Goal: Information Seeking & Learning: Learn about a topic

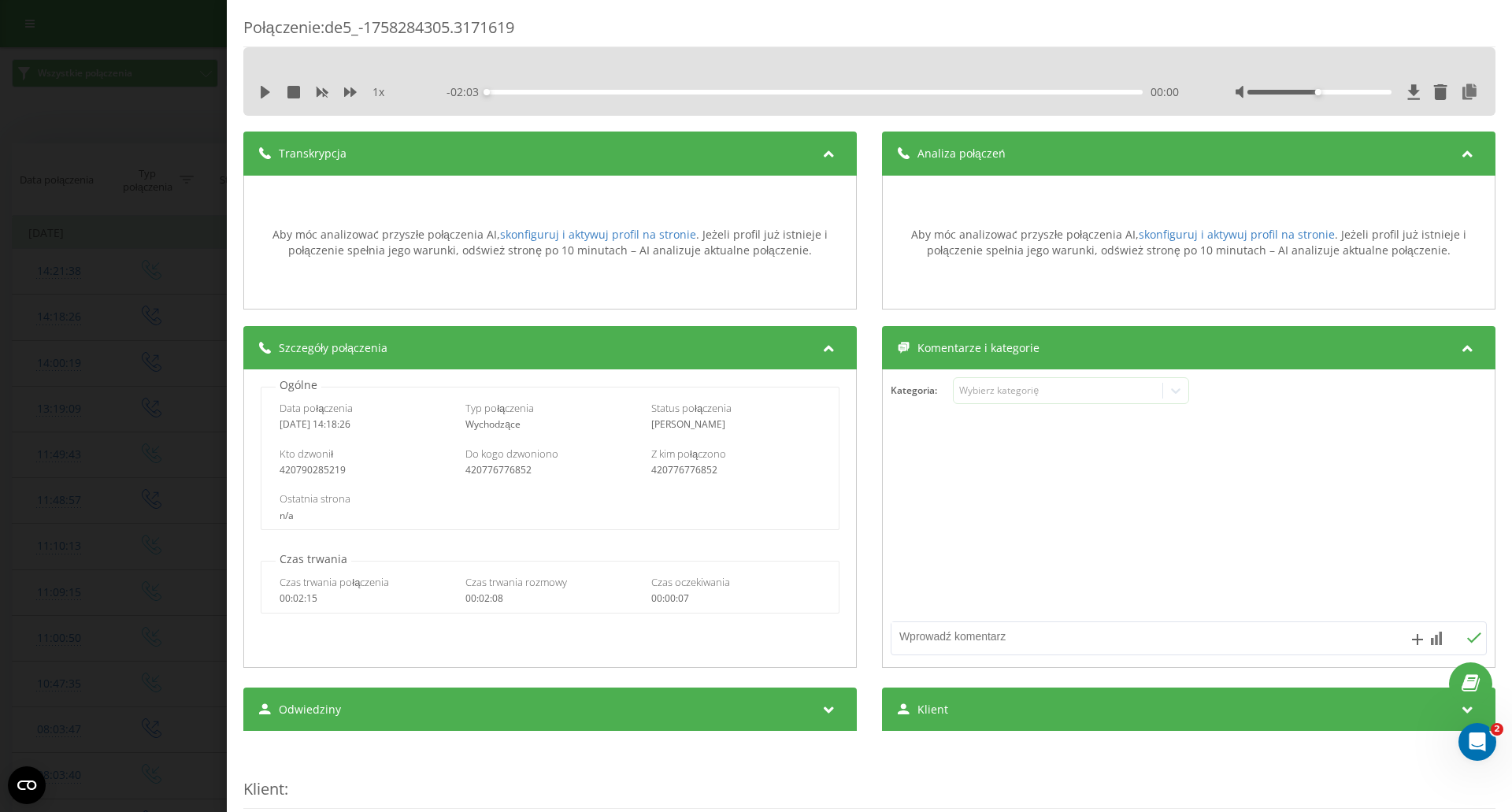
click at [151, 48] on div "Połączenie : de5_-1758284305.3171619 1 x - 02:03 00:00 00:00 Transkrypcja Aby m…" at bounding box center [756, 406] width 1512 height 812
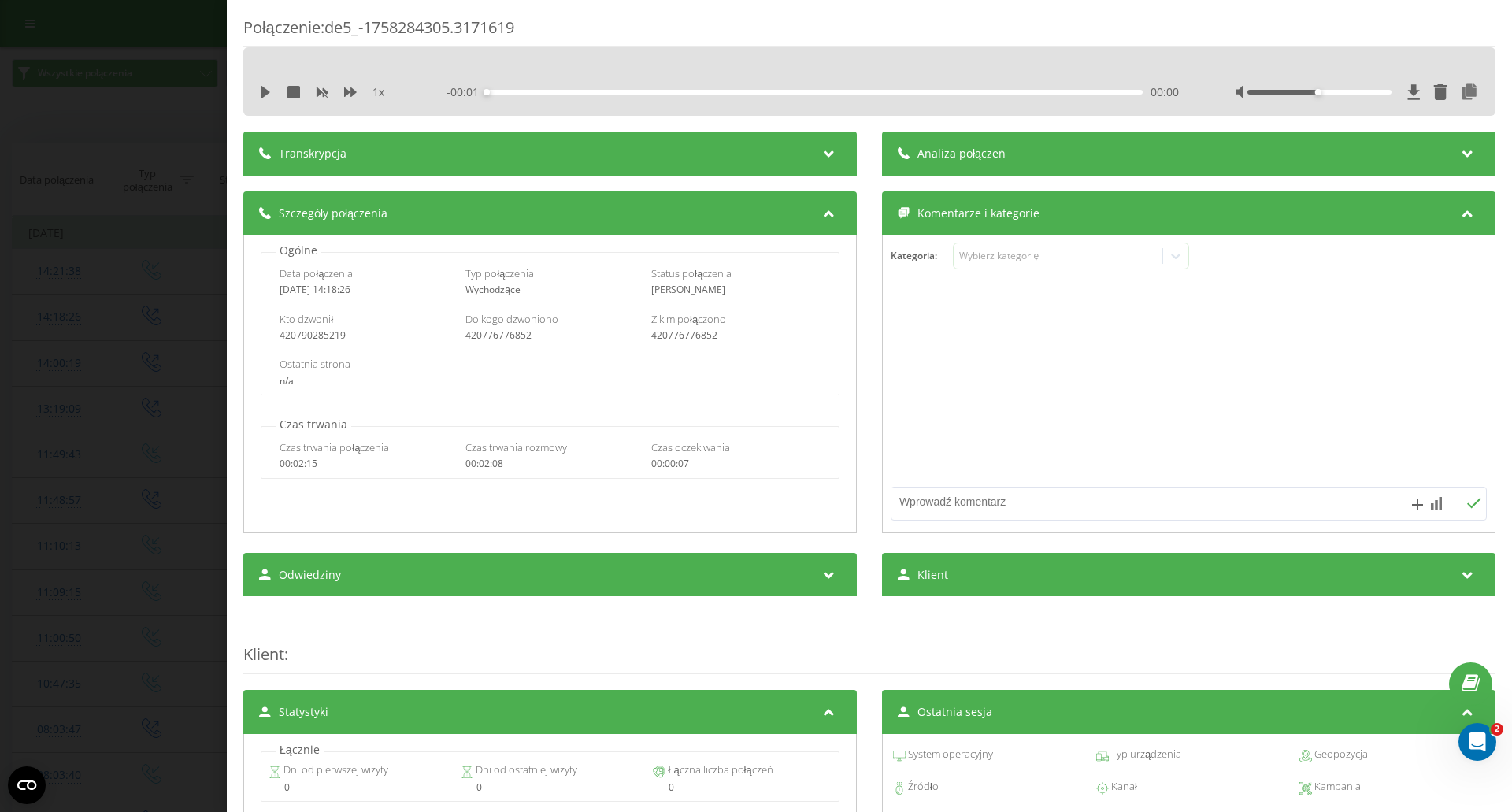
click at [174, 476] on div "Połączenie : de5_-1758284305.3171619 1 x - 00:01 00:00 00:00 Transkrypcja Aby m…" at bounding box center [756, 406] width 1512 height 812
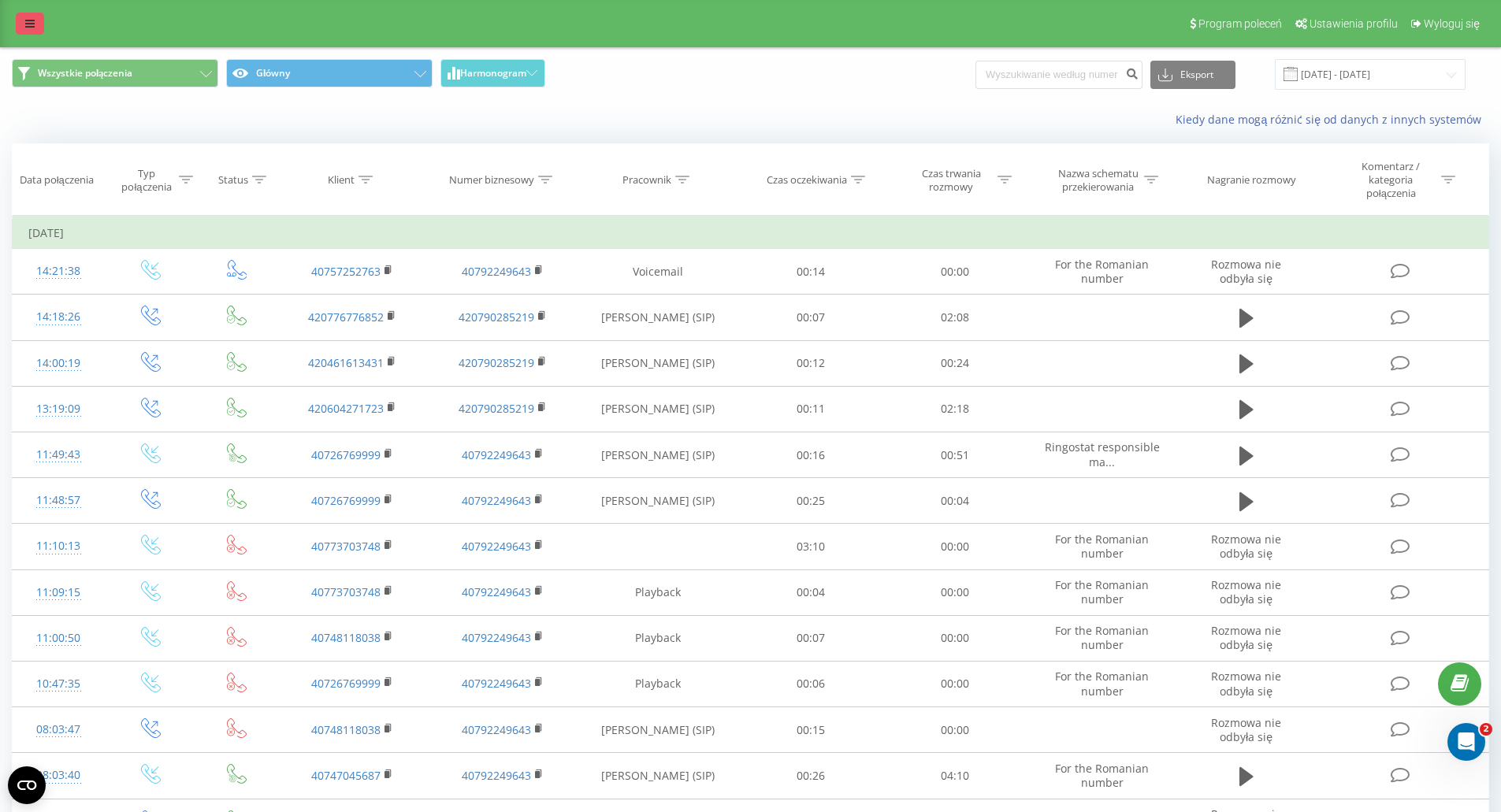
click at [26, 18] on icon at bounding box center [30, 23] width 10 height 11
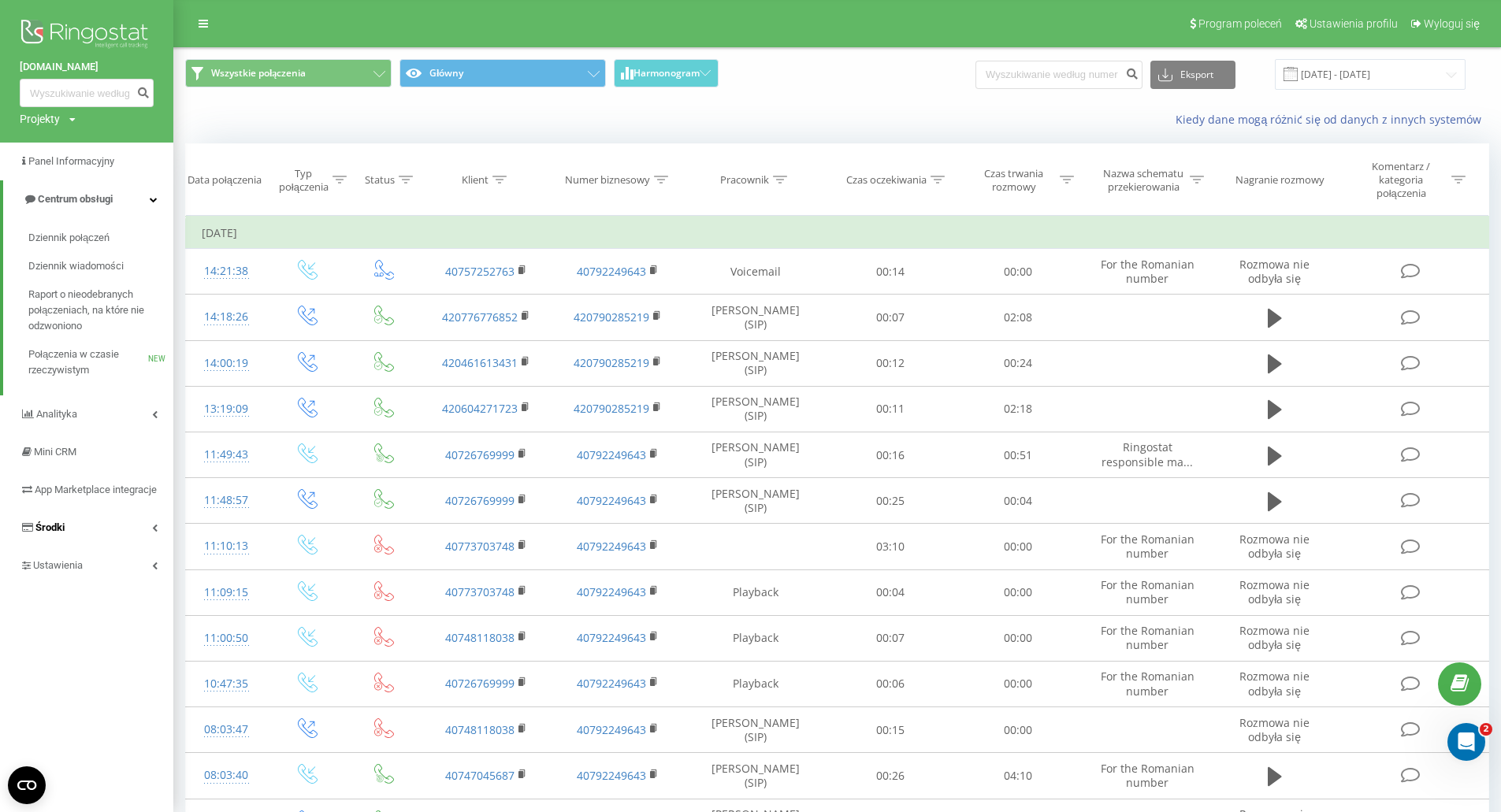
click at [150, 547] on link "Środki" at bounding box center [86, 528] width 173 height 38
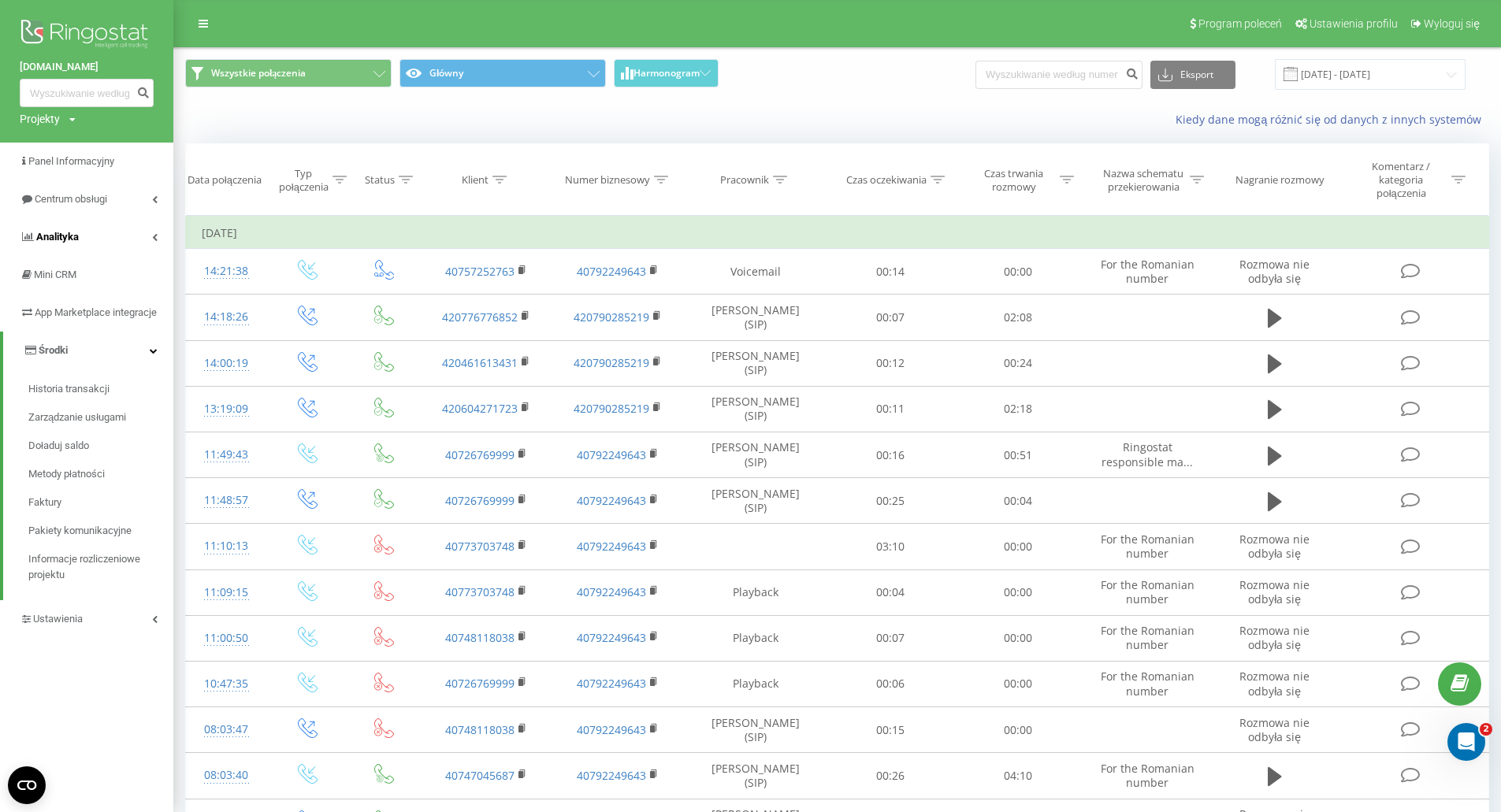
click at [55, 238] on span "Analityka" at bounding box center [57, 237] width 43 height 12
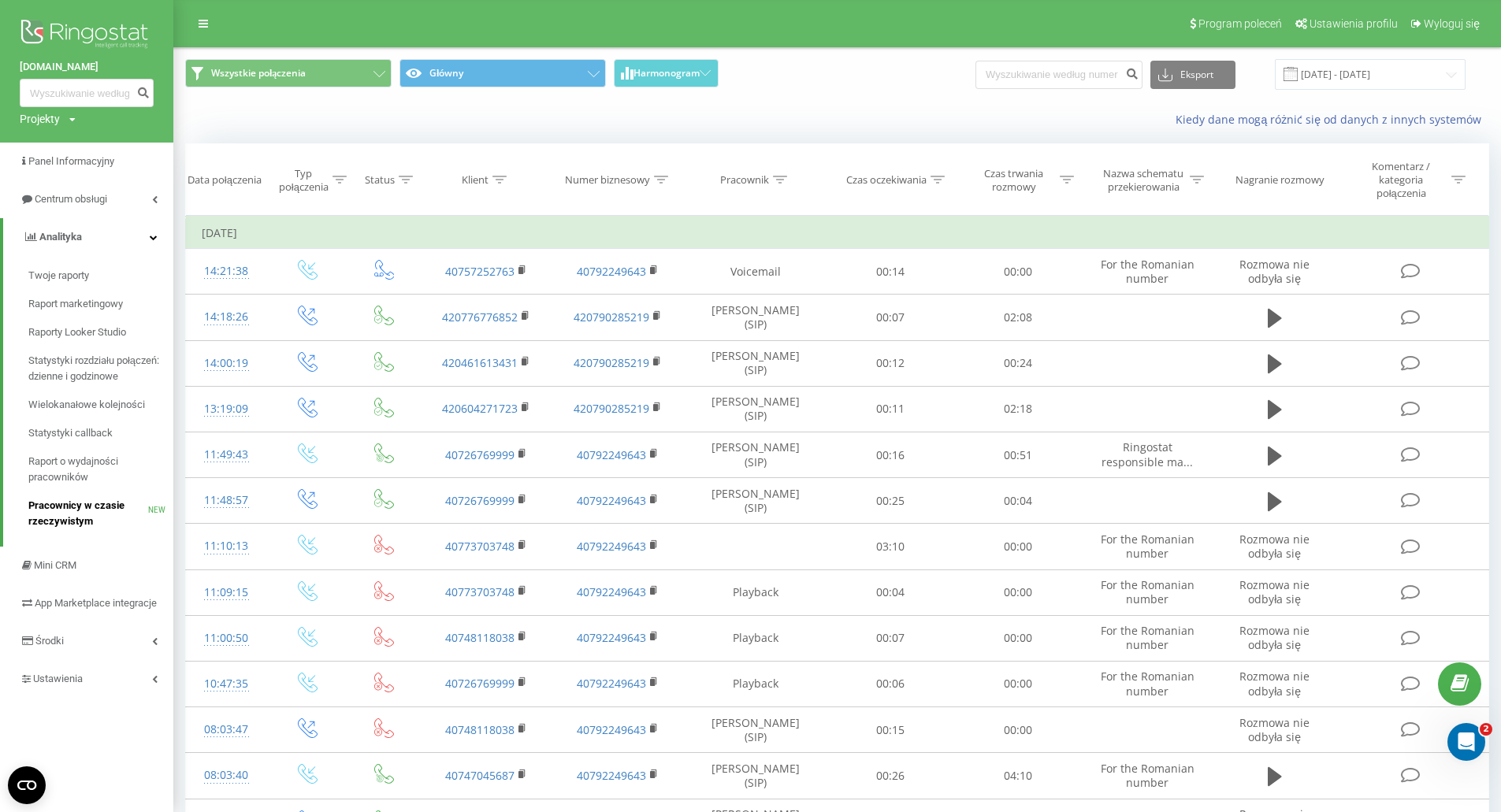
click at [60, 520] on span "Pracownicy w czasie rzeczywistym" at bounding box center [88, 513] width 120 height 32
click at [70, 460] on span "Raport o wydajności pracowników" at bounding box center [97, 469] width 137 height 32
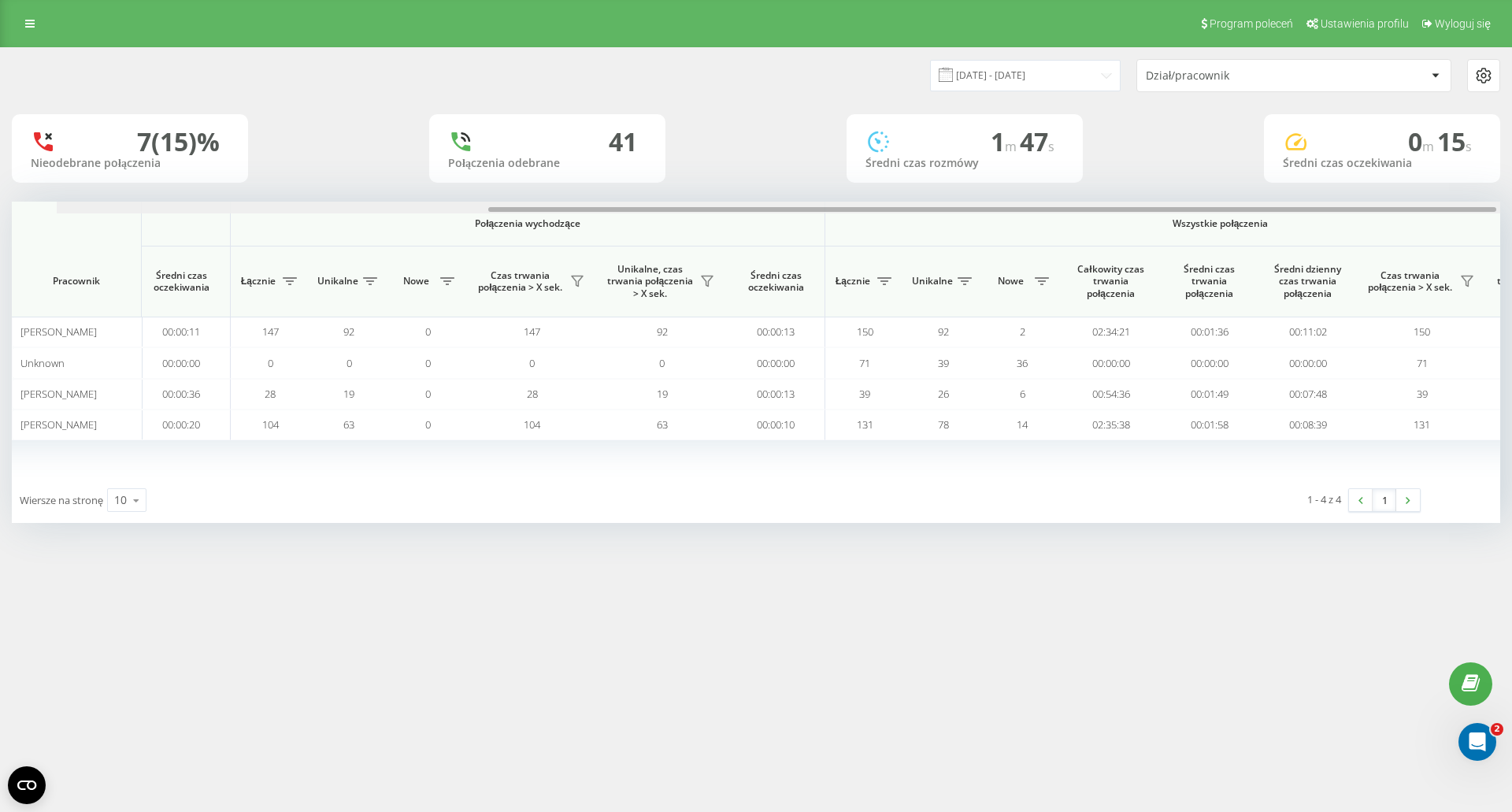
scroll to position [0, 708]
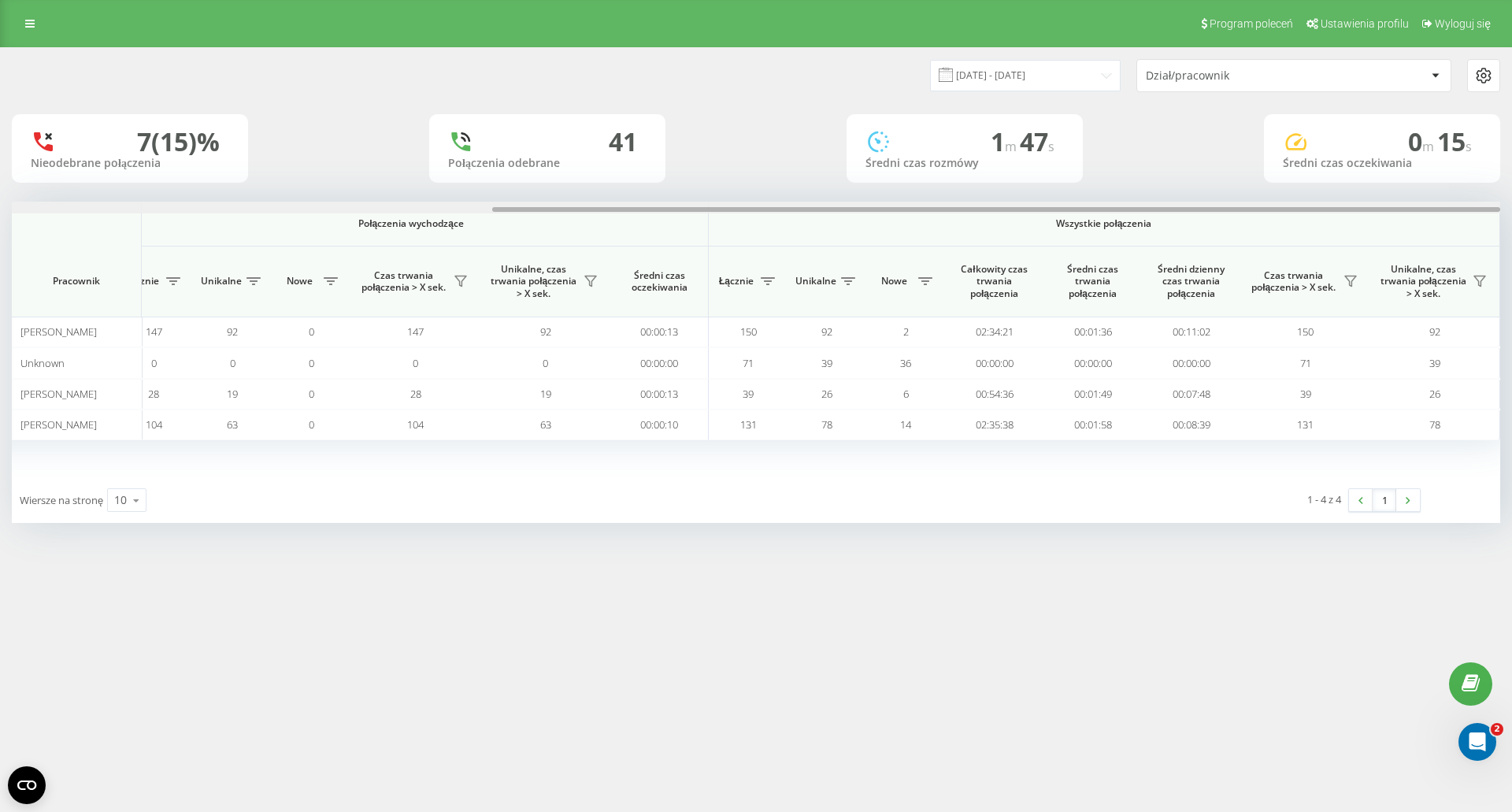
drag, startPoint x: 447, startPoint y: 207, endPoint x: 1104, endPoint y: 190, distance: 657.2
click at [1104, 190] on div "[DATE] - [DATE] Dział/pracownik 7 (15)% Nieodebrane połączenia 41 Połączenia od…" at bounding box center [756, 285] width 1488 height 475
click at [1063, 78] on input "[DATE] - [DATE]" at bounding box center [1025, 75] width 191 height 31
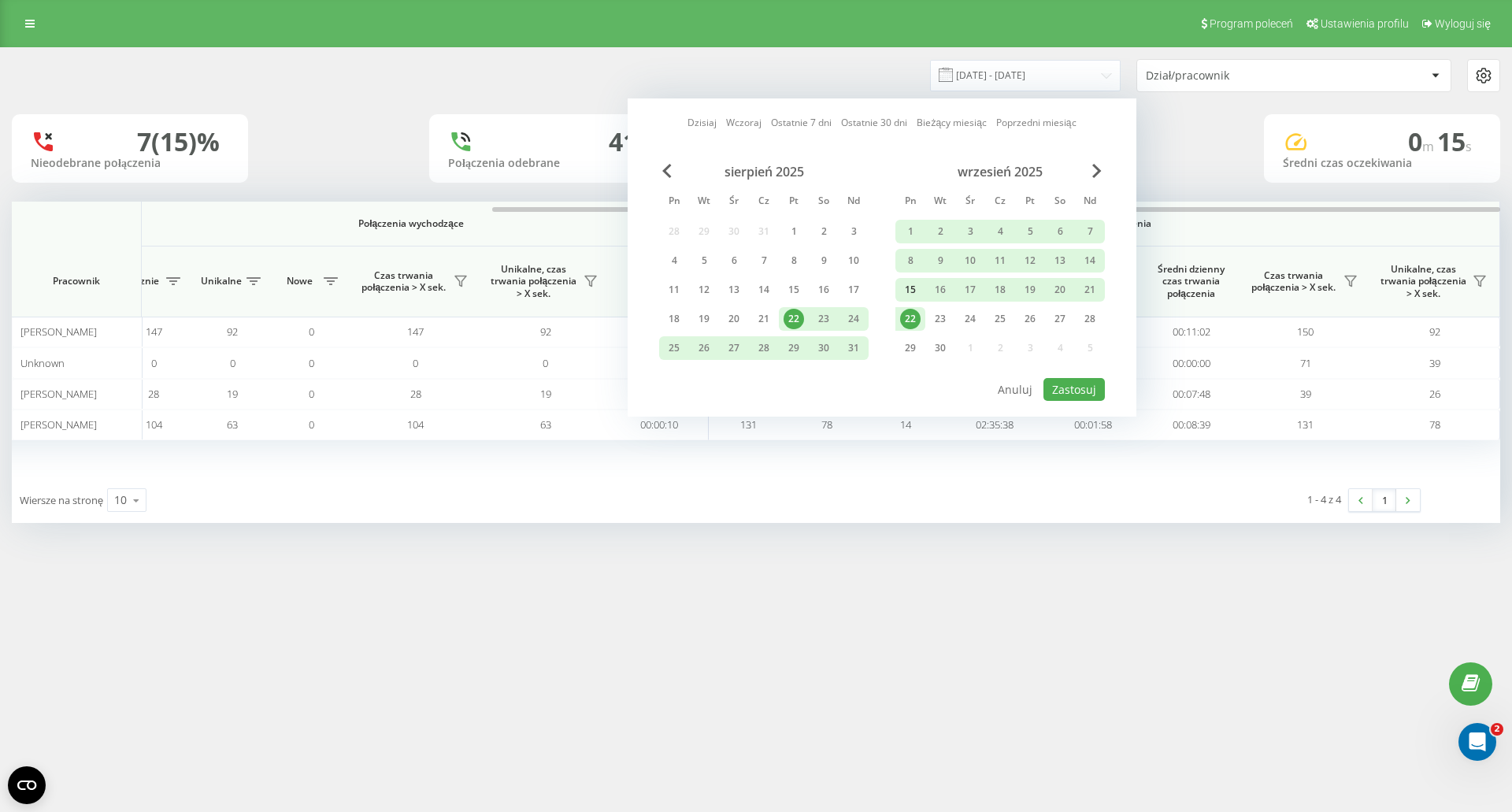
click at [908, 296] on div "15" at bounding box center [909, 289] width 20 height 20
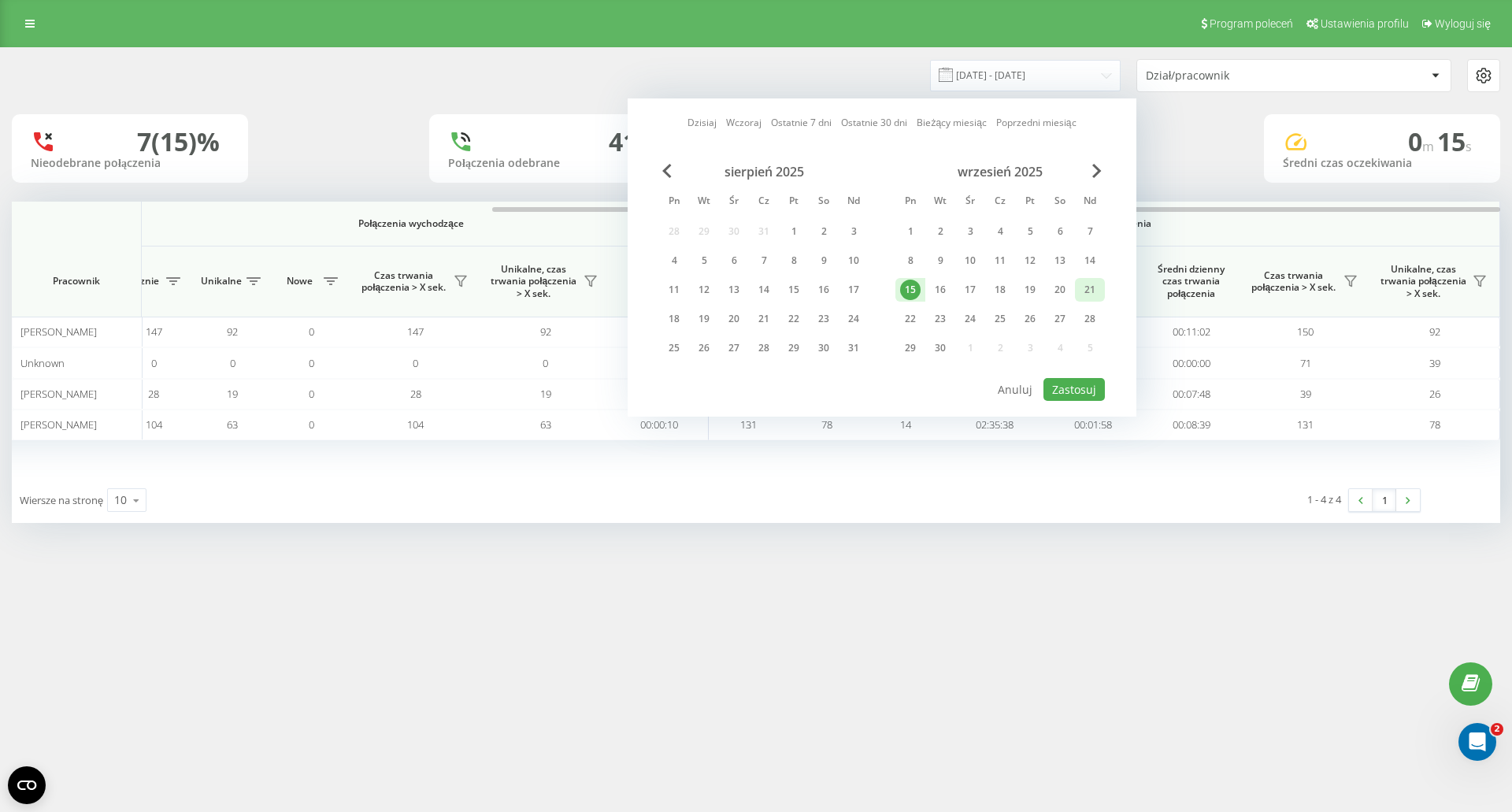
click at [1101, 295] on div "21" at bounding box center [1090, 289] width 30 height 23
click at [1058, 387] on button "Zastosuj" at bounding box center [1074, 389] width 61 height 23
type input "[DATE] - [DATE]"
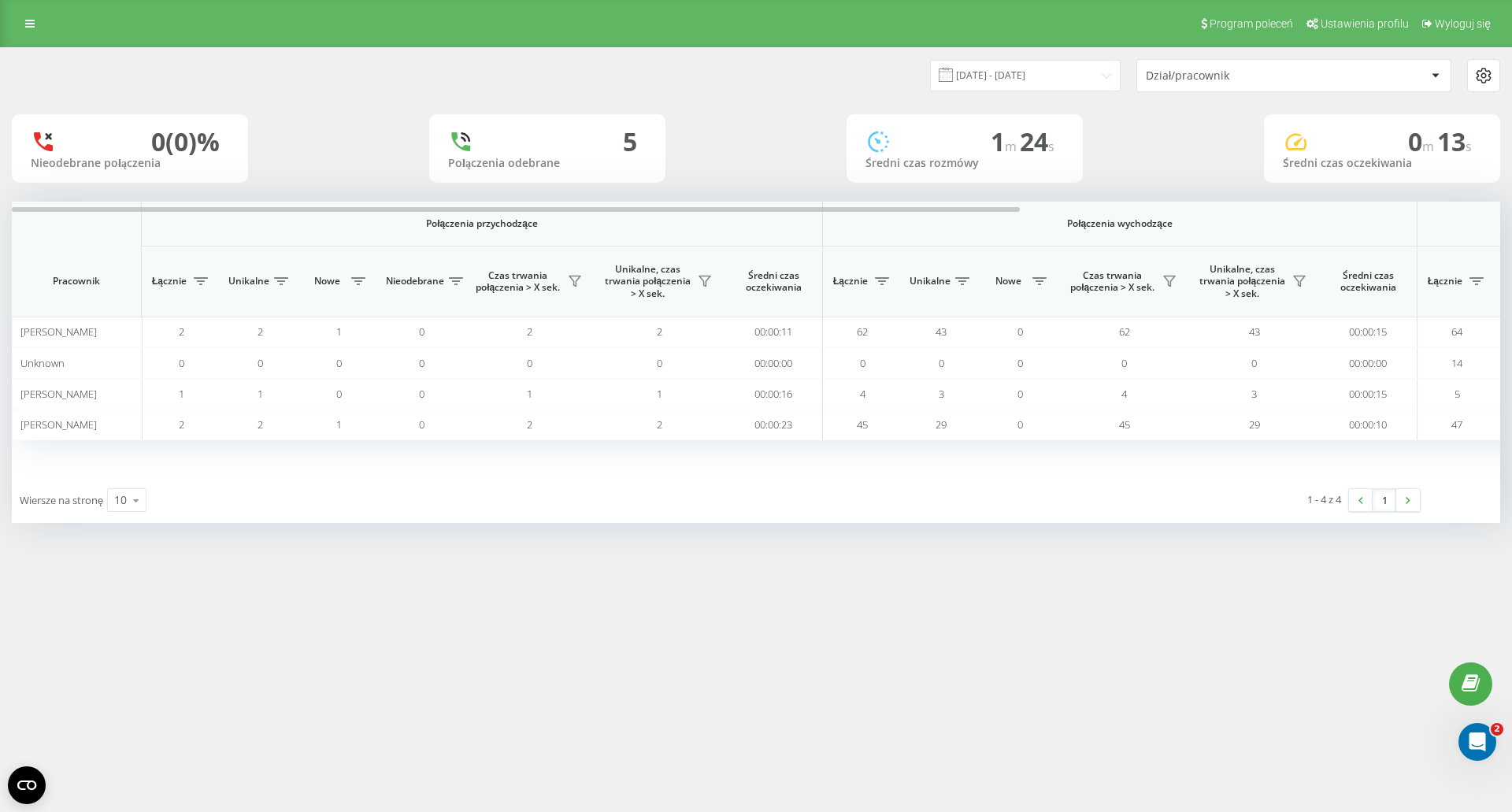
click at [1212, 637] on div "Program poleceń Ustawienia profilu Wyloguj się [DATE] - [DATE] Dział/pracownik …" at bounding box center [756, 406] width 1512 height 812
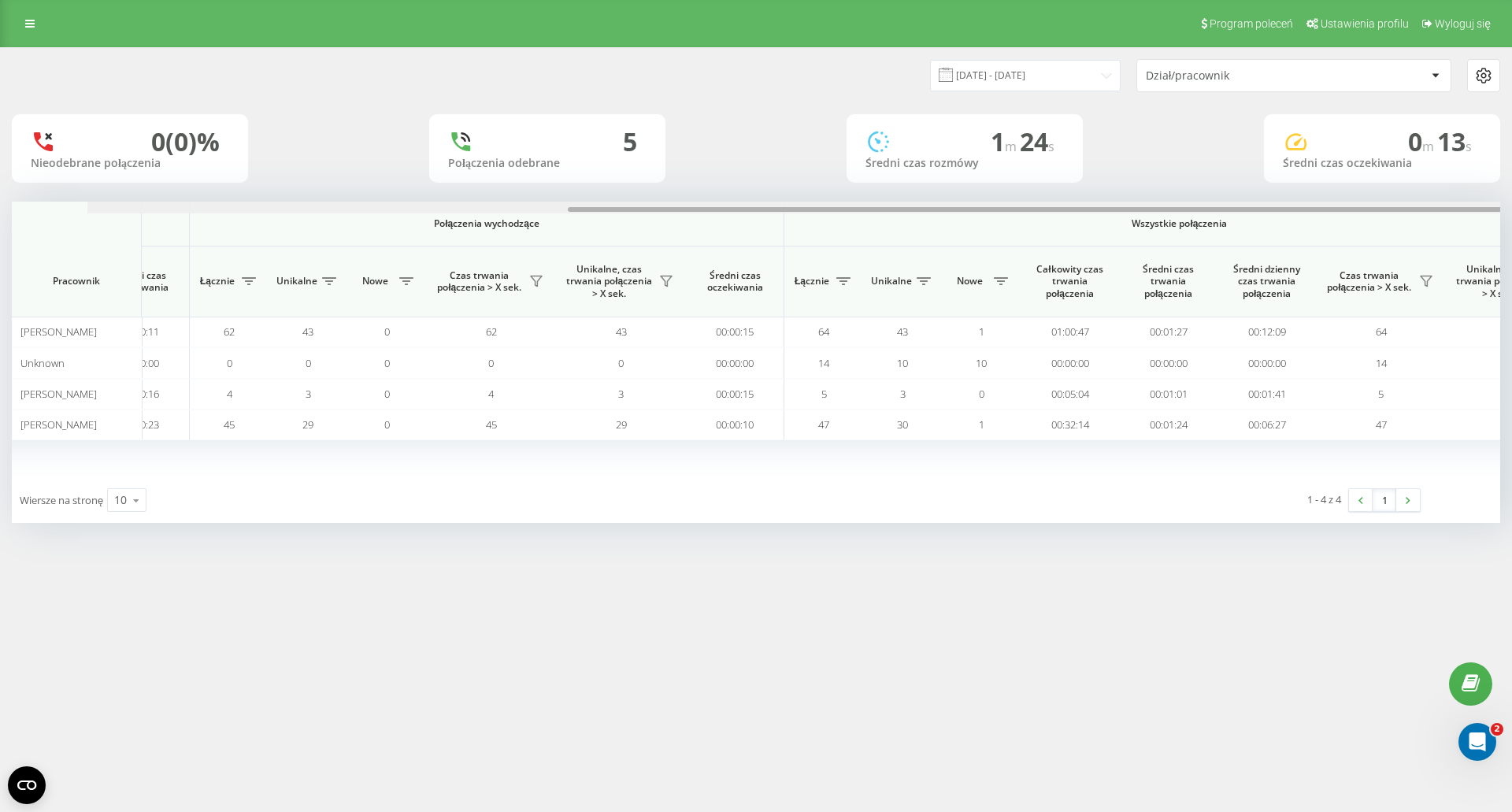
scroll to position [0, 708]
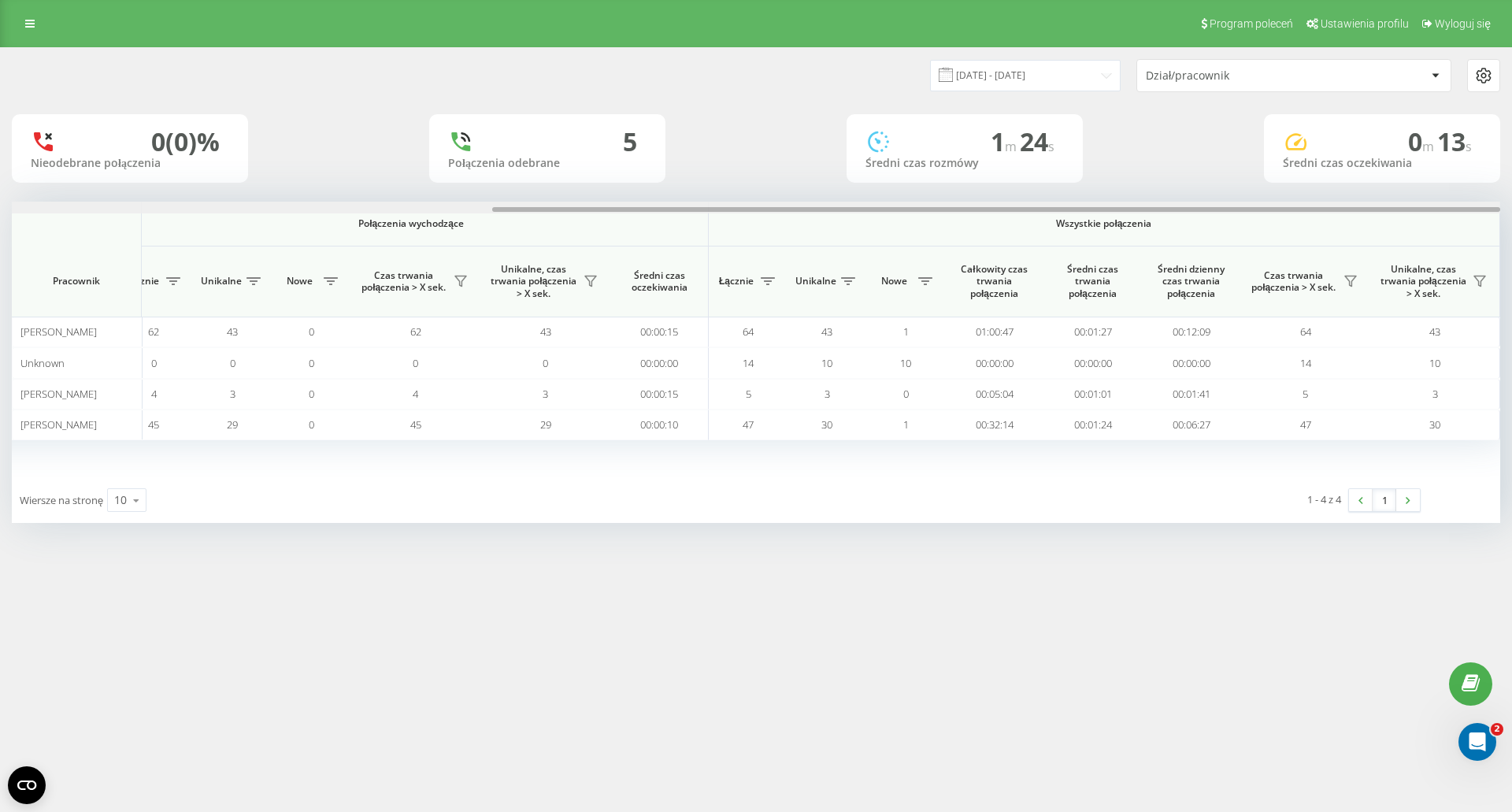
drag, startPoint x: 888, startPoint y: 212, endPoint x: 1465, endPoint y: 213, distance: 577.0
click at [1465, 213] on div at bounding box center [756, 208] width 1488 height 12
click at [1349, 281] on icon at bounding box center [1350, 281] width 11 height 11
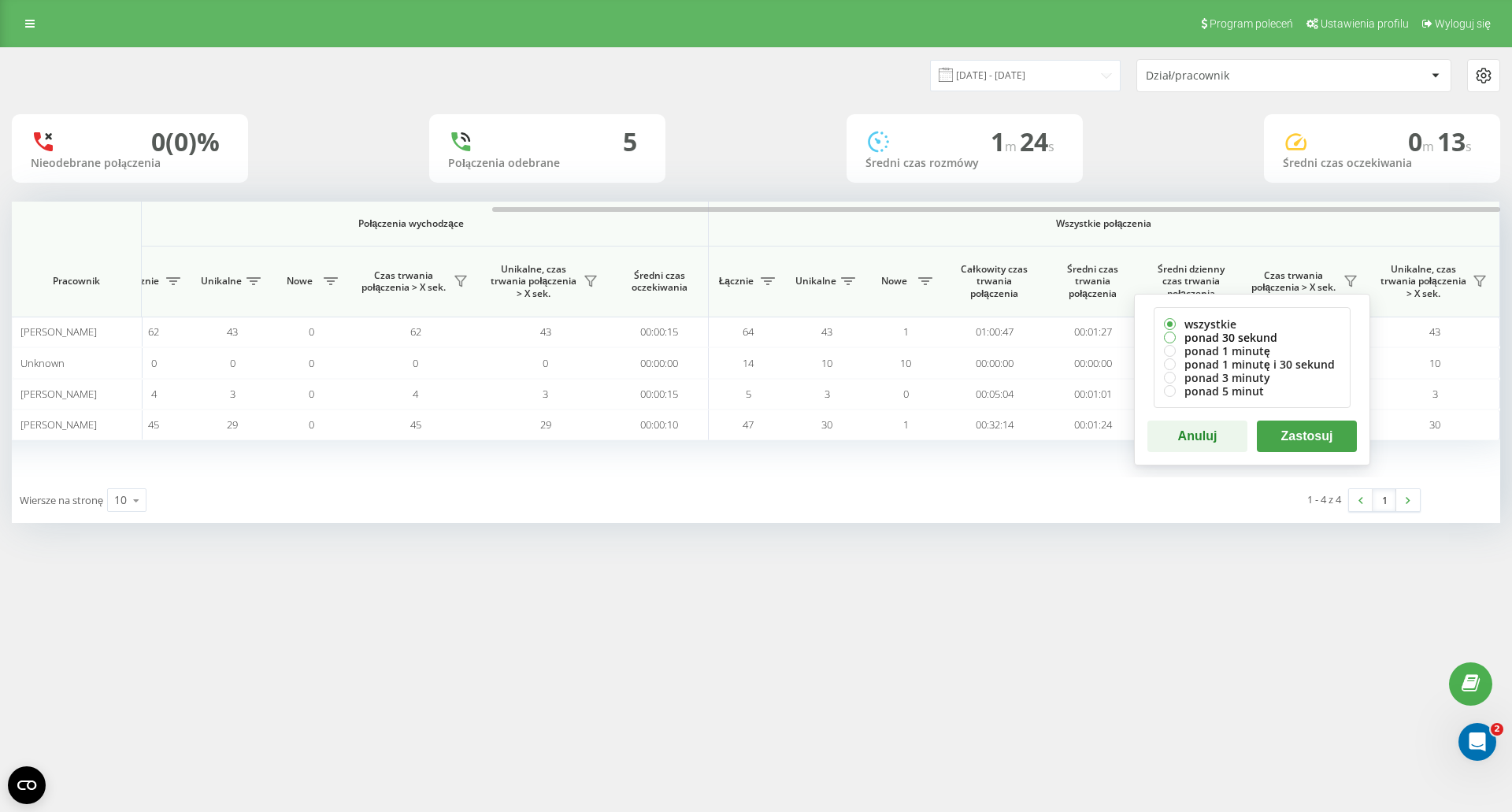
click at [1174, 341] on label "ponad 30 sekund" at bounding box center [1252, 337] width 176 height 14
radio input "true"
click at [1283, 437] on button "Zastosuj" at bounding box center [1307, 436] width 100 height 32
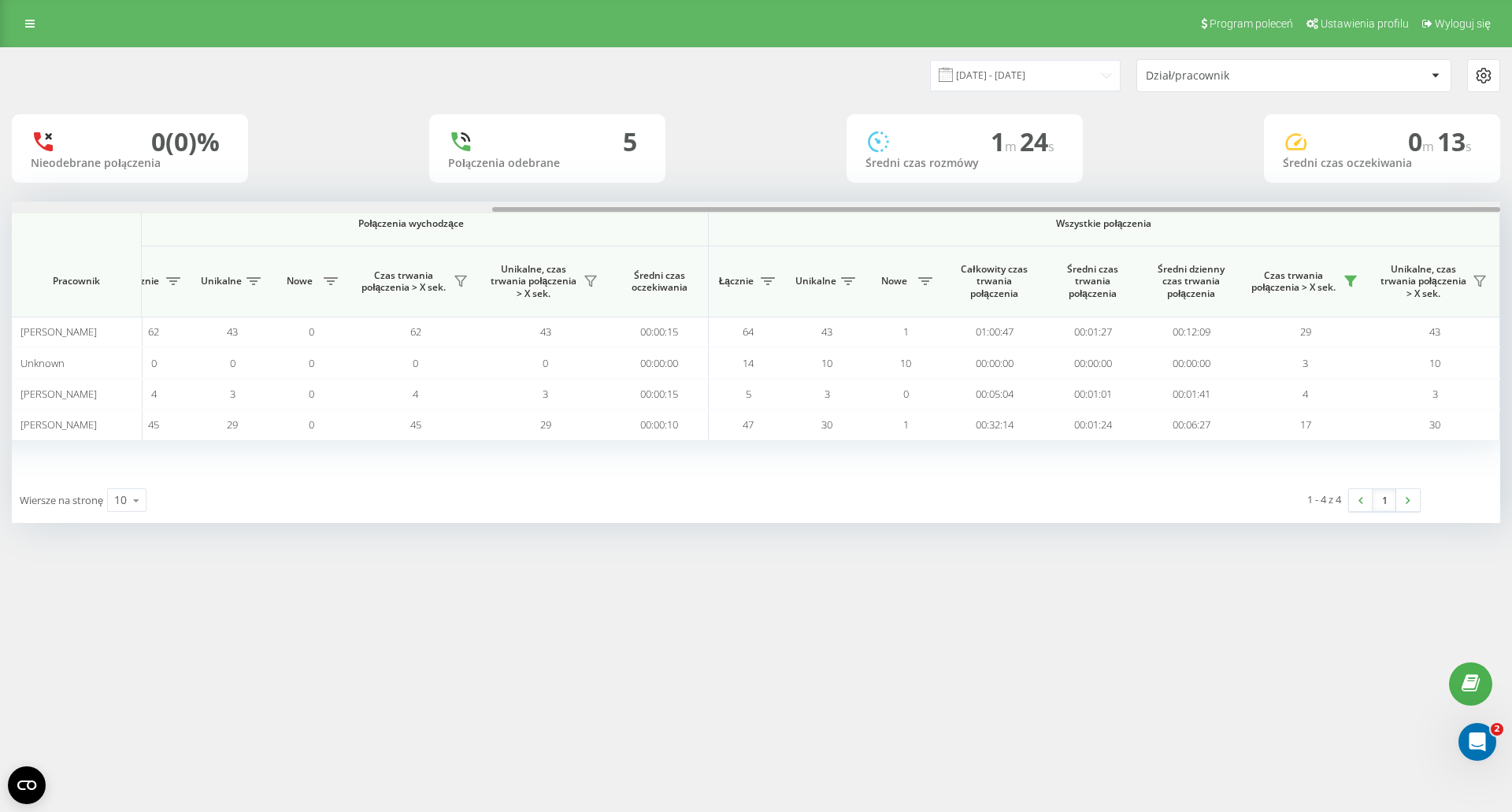
drag, startPoint x: 637, startPoint y: 210, endPoint x: 1380, endPoint y: 208, distance: 743.0
click at [1380, 208] on div at bounding box center [996, 209] width 1008 height 5
